Goal: Information Seeking & Learning: Check status

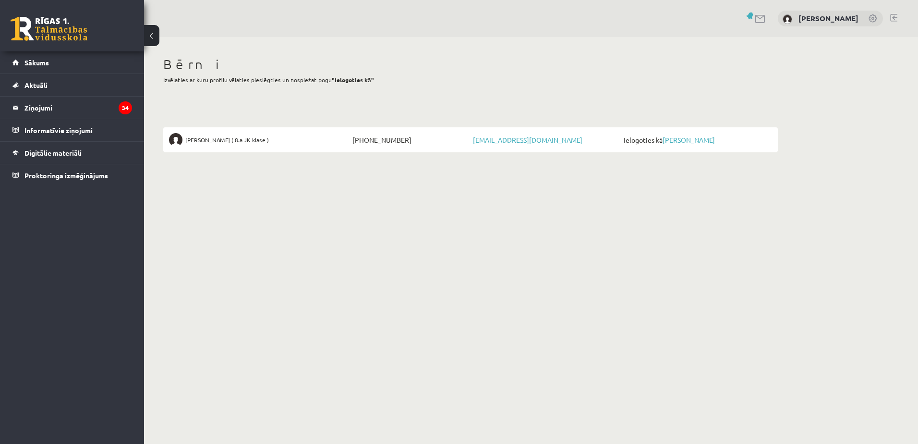
click at [261, 141] on span "[PERSON_NAME] ( 8.a JK klase )" at bounding box center [227, 139] width 84 height 13
click at [676, 138] on link "[PERSON_NAME]" at bounding box center [689, 139] width 52 height 9
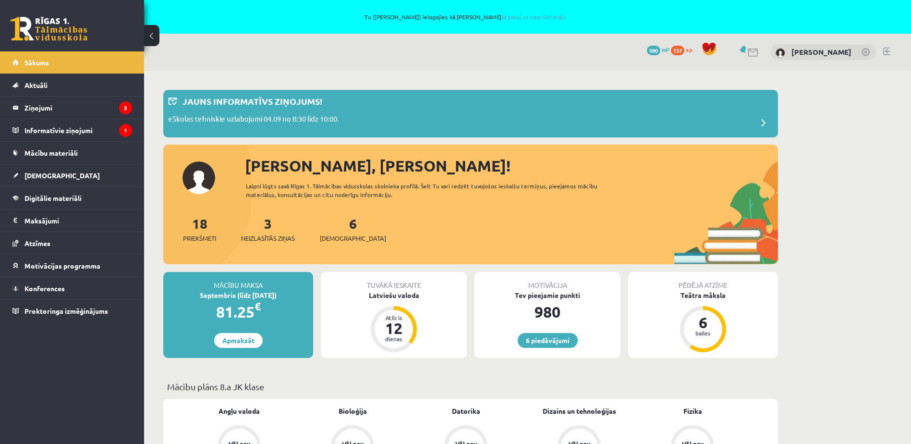
scroll to position [144, 0]
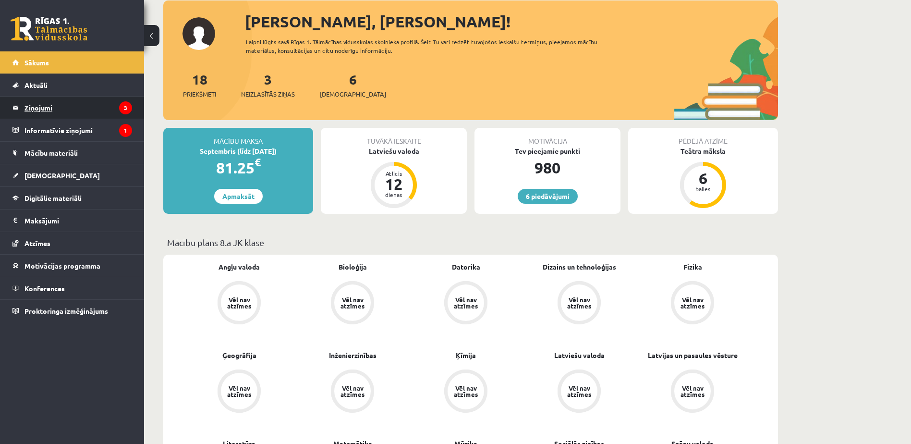
click at [87, 107] on legend "Ziņojumi 3" at bounding box center [78, 108] width 108 height 22
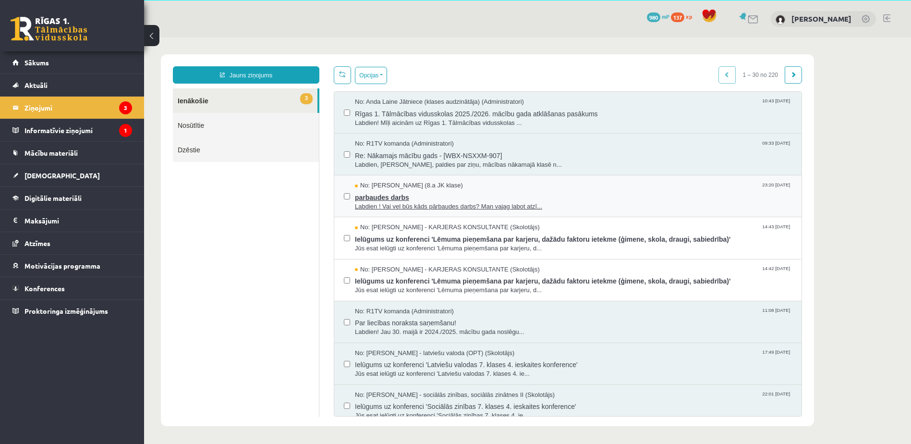
click at [389, 197] on span "parbaudes darbs" at bounding box center [573, 196] width 437 height 12
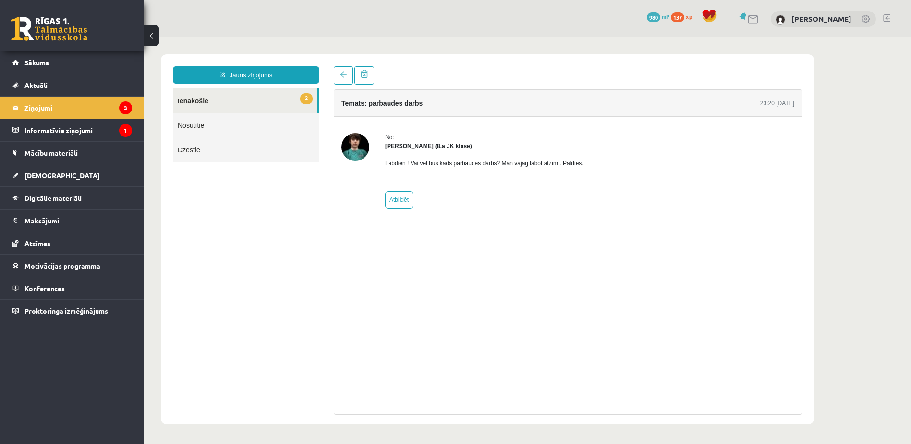
click at [206, 97] on link "2 Ienākošie" at bounding box center [245, 100] width 145 height 24
click at [132, 105] on icon "3" at bounding box center [125, 107] width 13 height 13
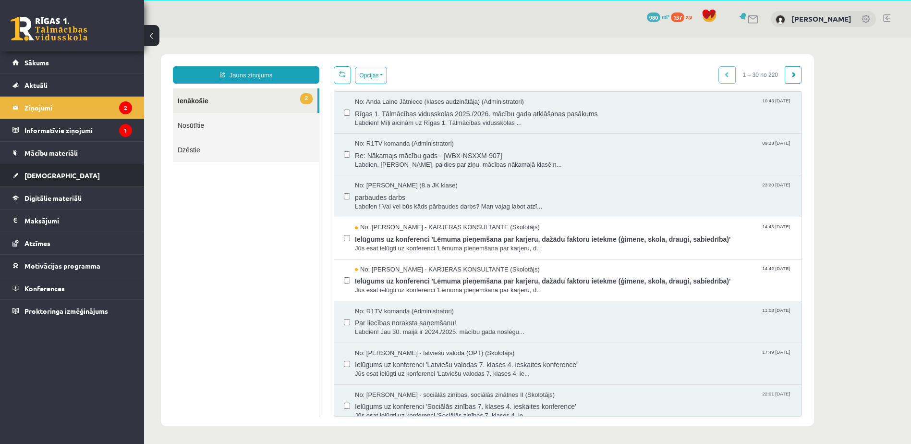
click at [44, 171] on span "[DEMOGRAPHIC_DATA]" at bounding box center [61, 175] width 75 height 9
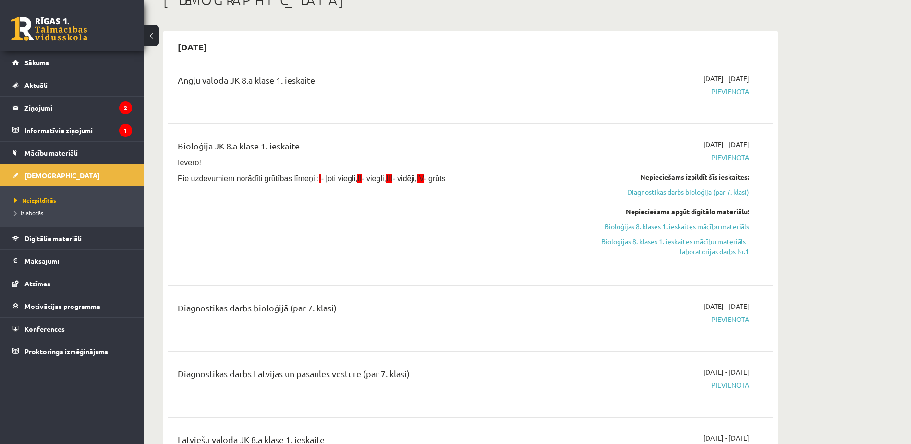
scroll to position [82, 0]
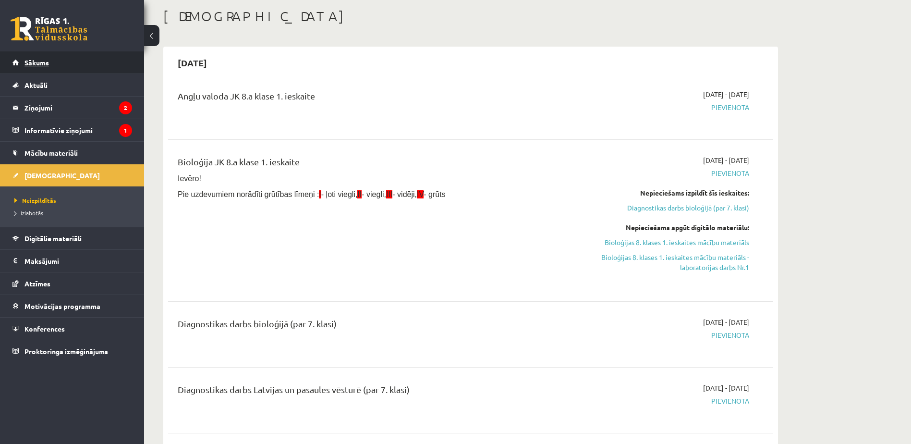
click at [46, 62] on span "Sākums" at bounding box center [36, 62] width 24 height 9
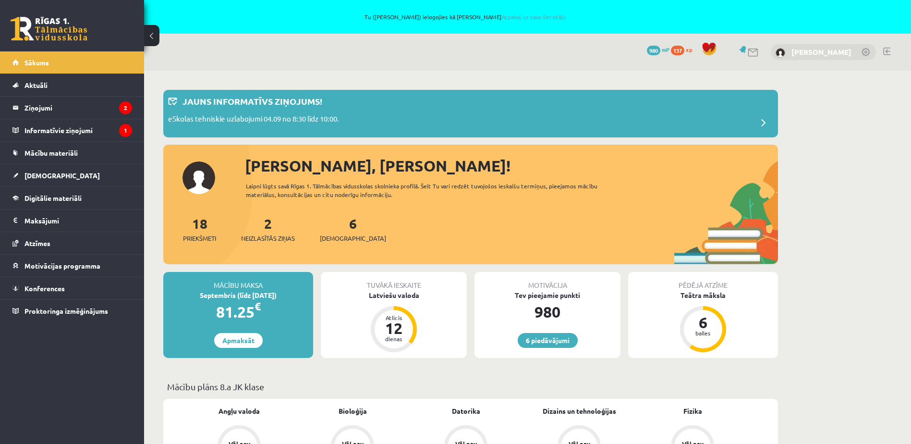
click at [825, 49] on link "[PERSON_NAME]" at bounding box center [821, 52] width 60 height 10
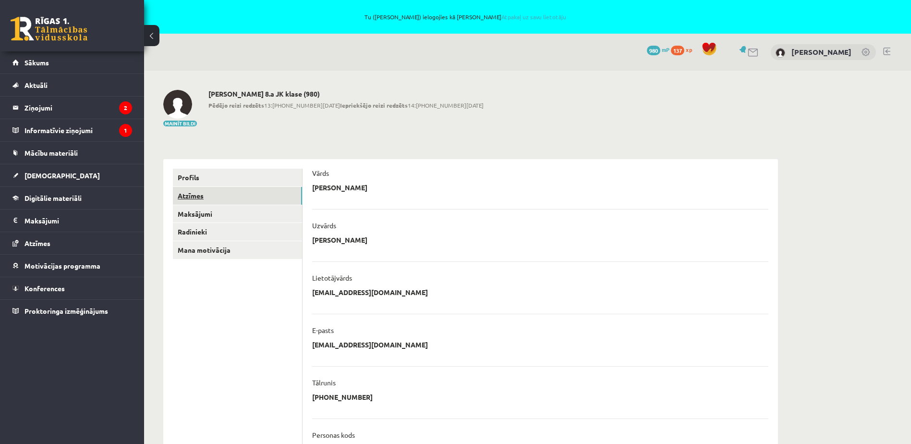
click at [188, 194] on link "Atzīmes" at bounding box center [237, 196] width 129 height 18
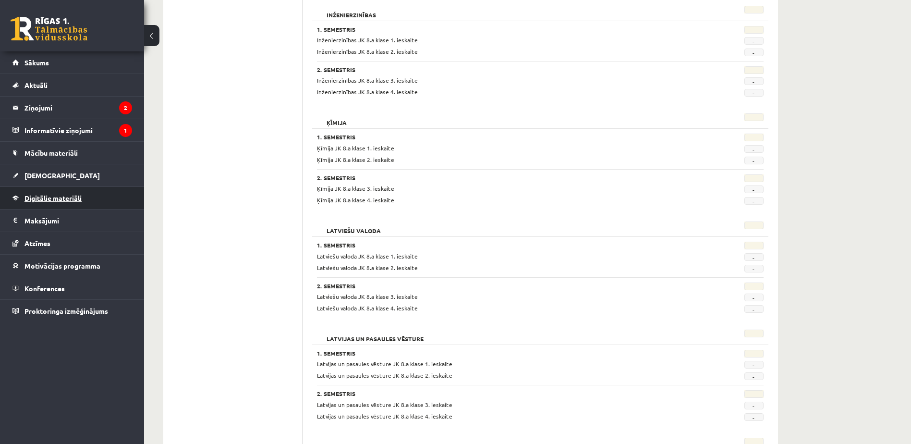
scroll to position [754, 0]
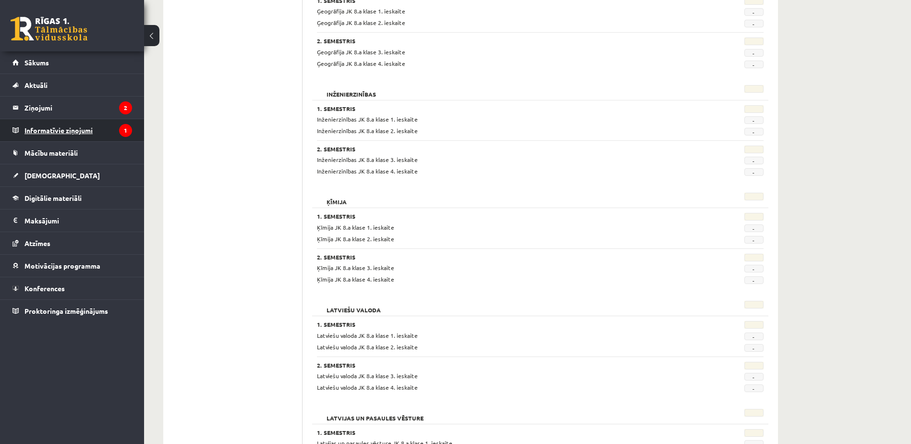
click at [73, 130] on legend "Informatīvie ziņojumi 1" at bounding box center [78, 130] width 108 height 22
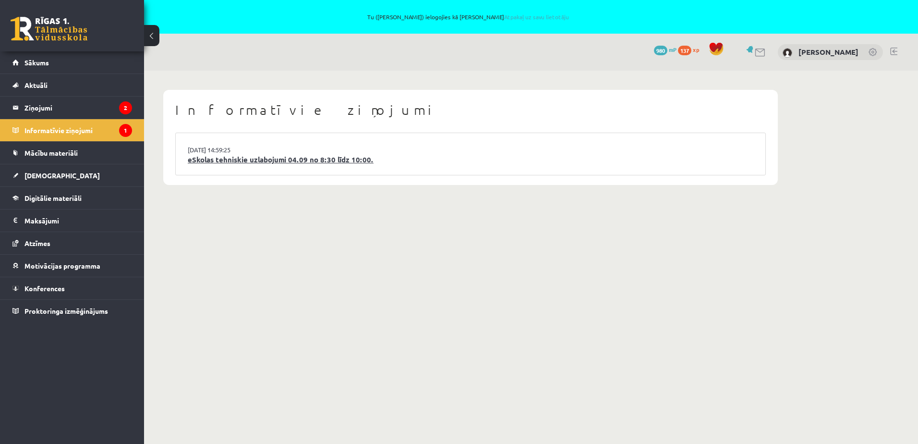
click at [233, 161] on link "eSkolas tehniskie uzlabojumi 04.09 no 8:30 līdz 10:00." at bounding box center [471, 159] width 566 height 11
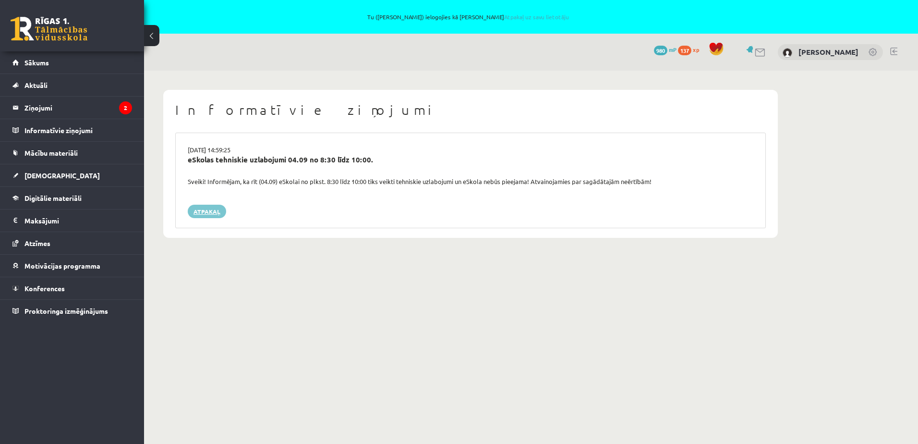
click at [208, 209] on link "Atpakaļ" at bounding box center [207, 211] width 38 height 13
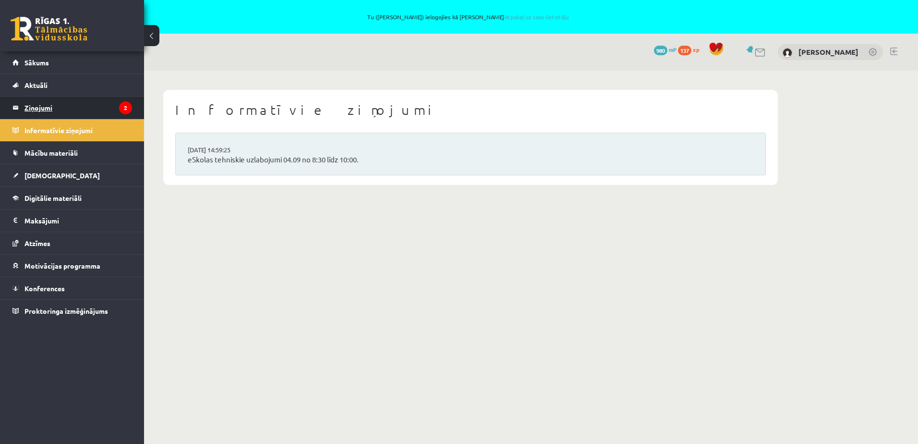
click at [91, 113] on legend "Ziņojumi 2" at bounding box center [78, 108] width 108 height 22
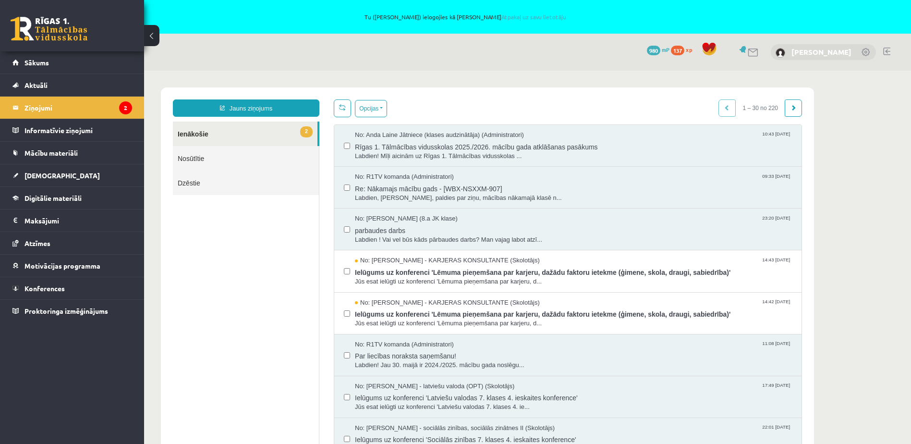
click at [846, 50] on link "[PERSON_NAME]" at bounding box center [821, 52] width 60 height 10
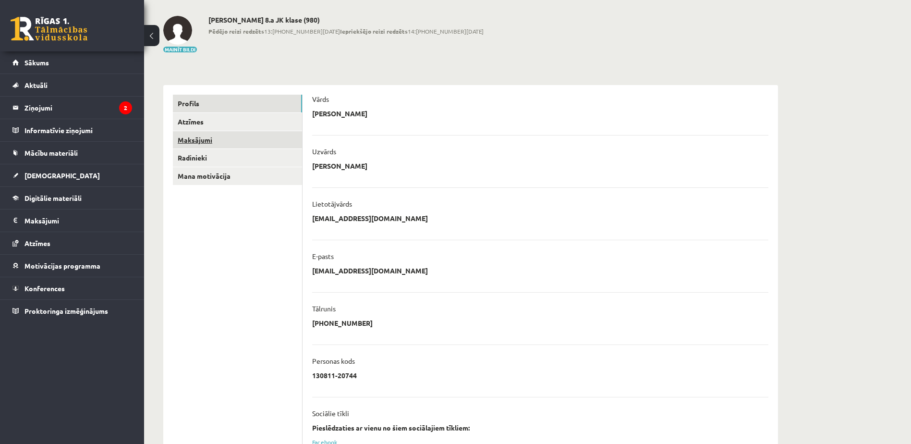
scroll to position [73, 0]
click at [192, 160] on link "Radinieki" at bounding box center [237, 159] width 129 height 18
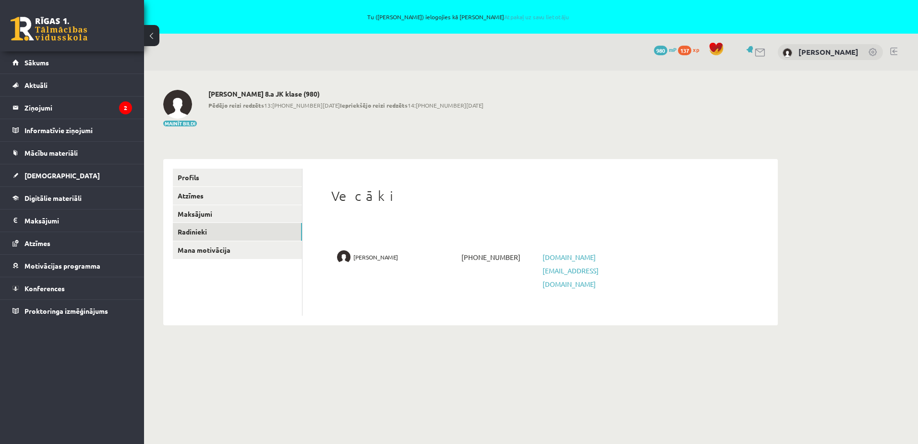
click at [372, 256] on span "Pāvels Kaupers" at bounding box center [375, 256] width 45 height 13
click at [891, 52] on link at bounding box center [893, 52] width 7 height 8
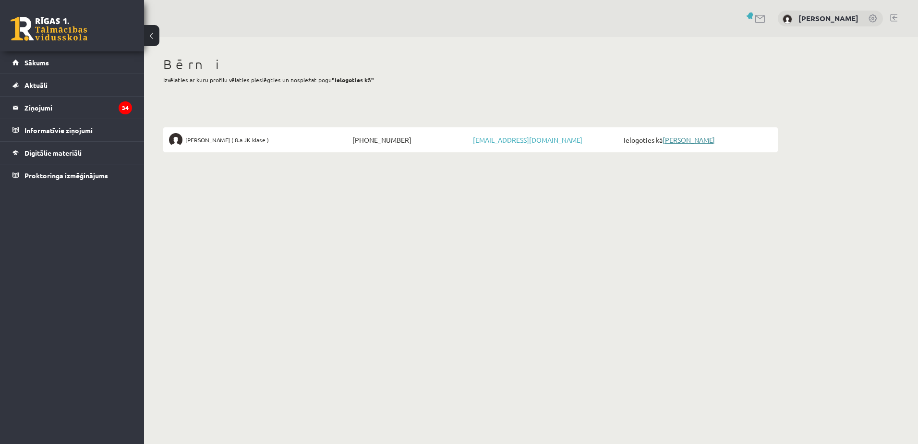
click at [695, 141] on link "[PERSON_NAME]" at bounding box center [689, 139] width 52 height 9
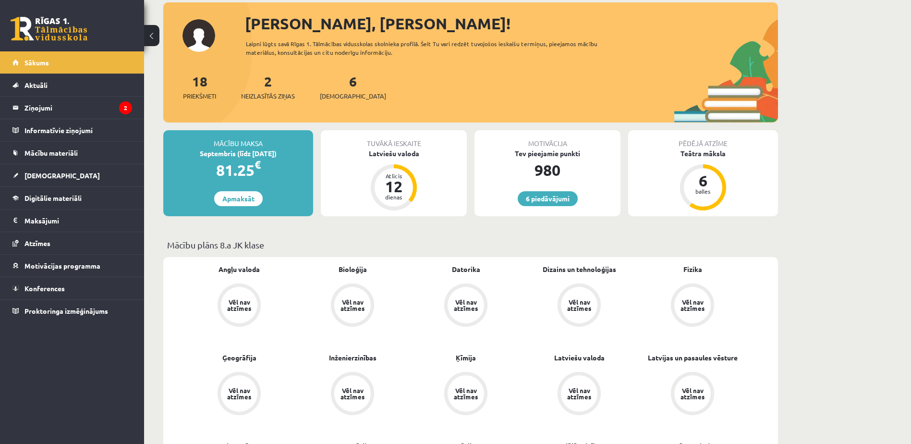
scroll to position [96, 0]
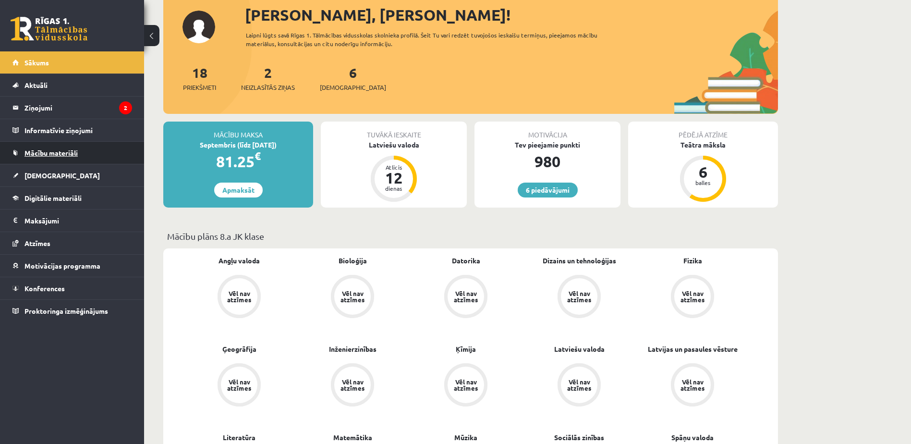
click at [74, 149] on span "Mācību materiāli" at bounding box center [50, 152] width 53 height 9
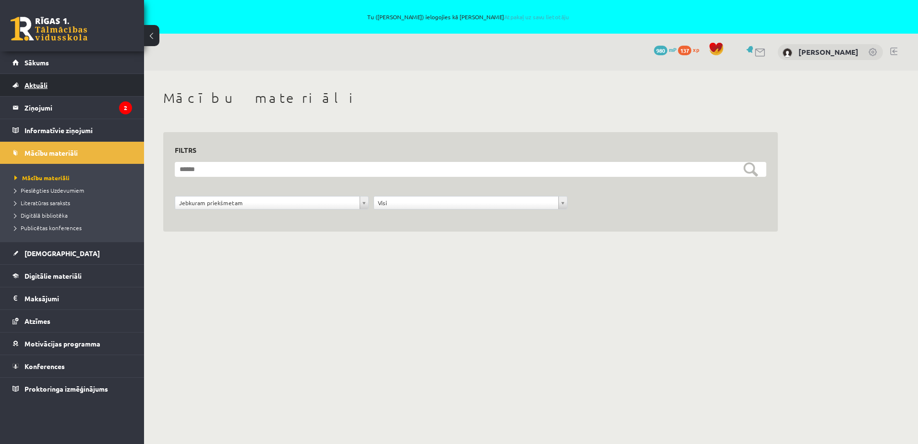
click at [35, 84] on span "Aktuāli" at bounding box center [35, 85] width 23 height 9
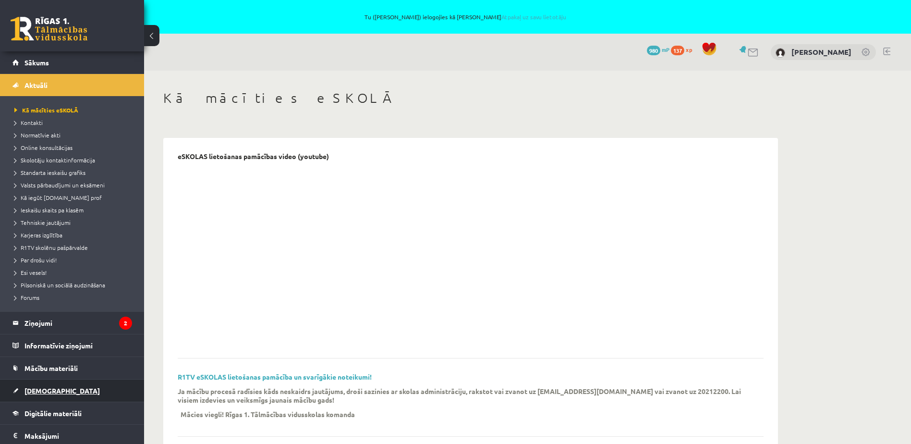
click at [40, 386] on link "[DEMOGRAPHIC_DATA]" at bounding box center [72, 390] width 120 height 22
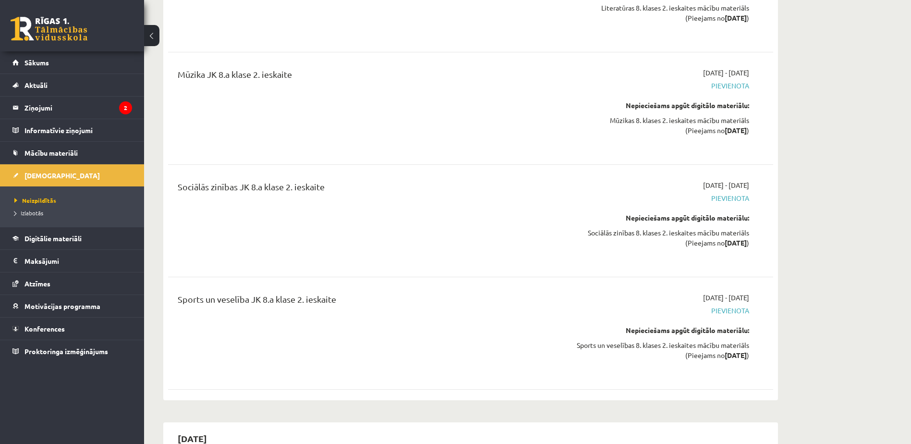
scroll to position [3639, 0]
